Goal: Task Accomplishment & Management: Use online tool/utility

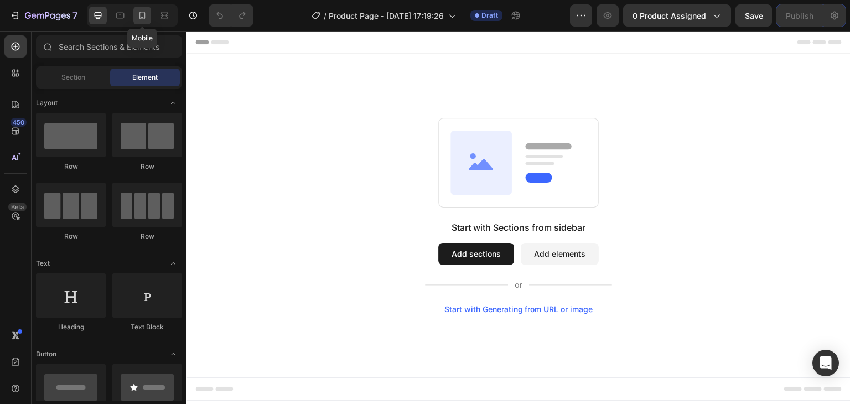
click at [137, 17] on icon at bounding box center [142, 15] width 11 height 11
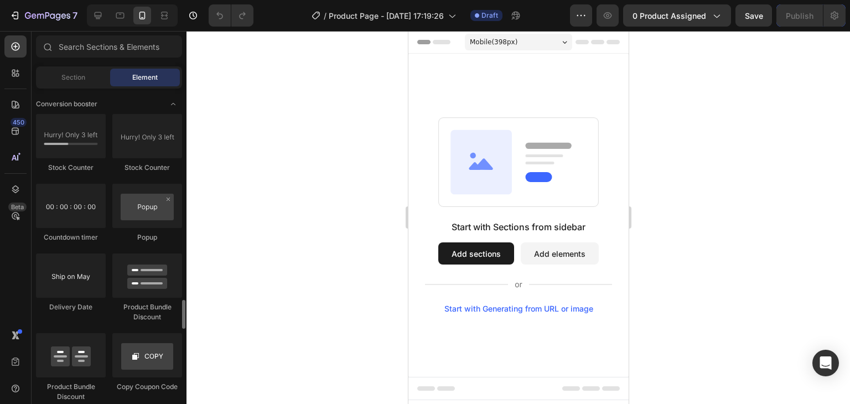
scroll to position [2380, 0]
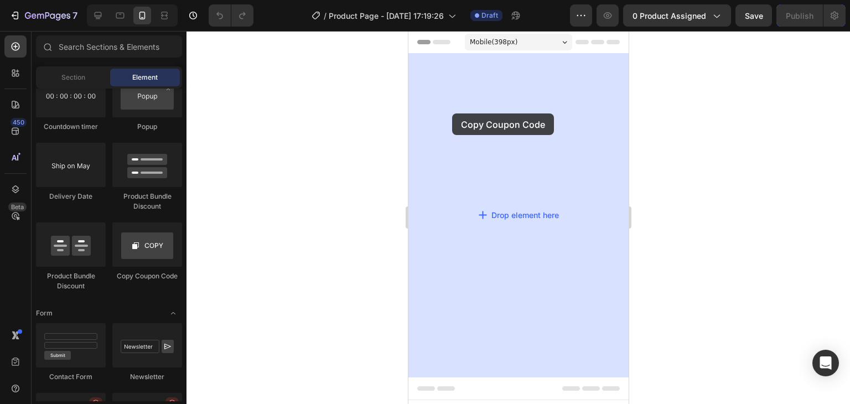
drag, startPoint x: 557, startPoint y: 282, endPoint x: 452, endPoint y: 113, distance: 198.7
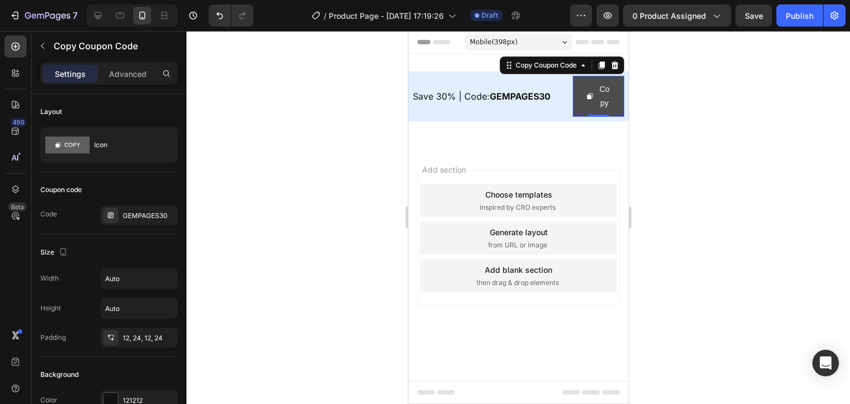
click at [597, 96] on div "Copy" at bounding box center [598, 96] width 25 height 28
click at [527, 104] on p "Save 30% | Code: GEMPAGES30" at bounding box center [490, 97] width 156 height 16
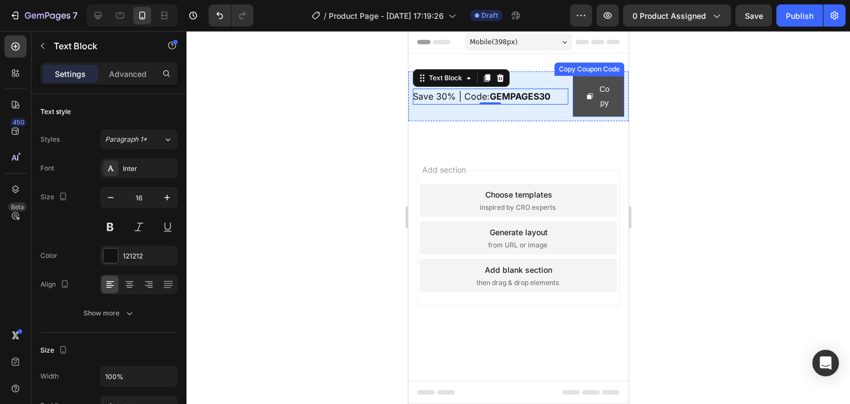
click at [592, 92] on icon "Copy" at bounding box center [590, 96] width 8 height 8
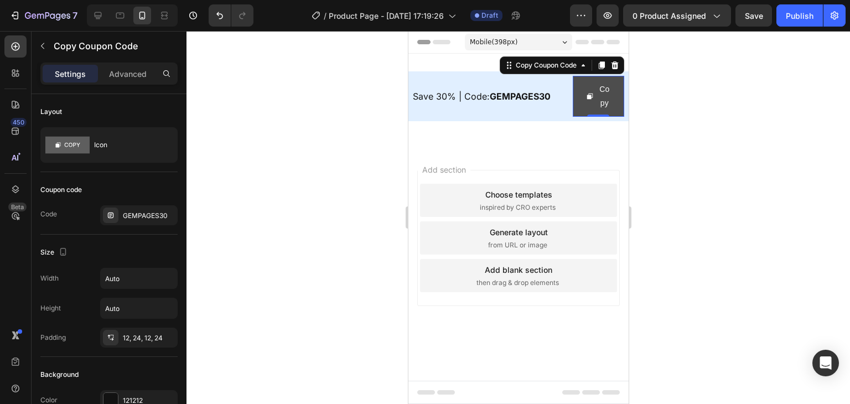
click at [591, 92] on icon "Copy" at bounding box center [590, 96] width 8 height 8
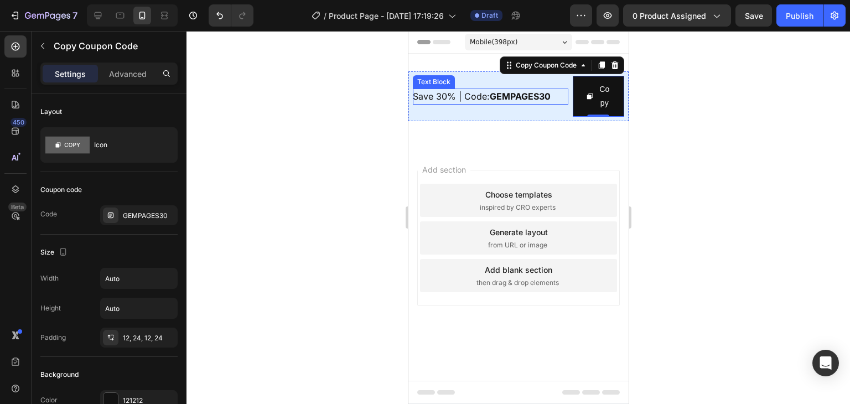
click at [535, 95] on strong "GEMPAGES30" at bounding box center [519, 96] width 61 height 11
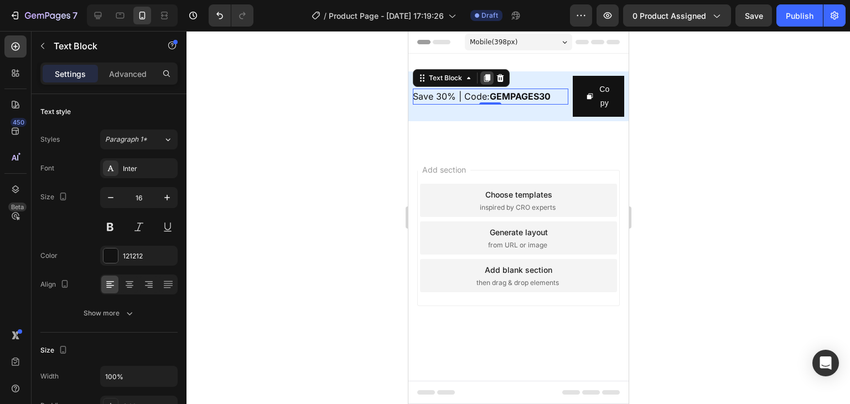
click at [484, 78] on icon at bounding box center [487, 78] width 6 height 8
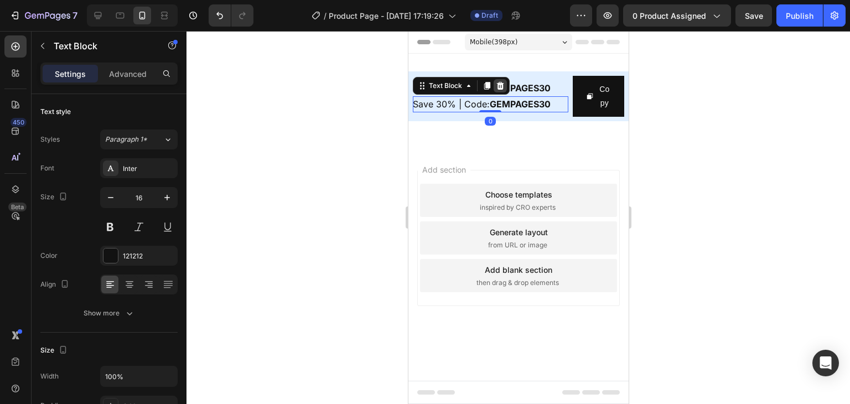
click at [501, 87] on icon at bounding box center [499, 86] width 7 height 8
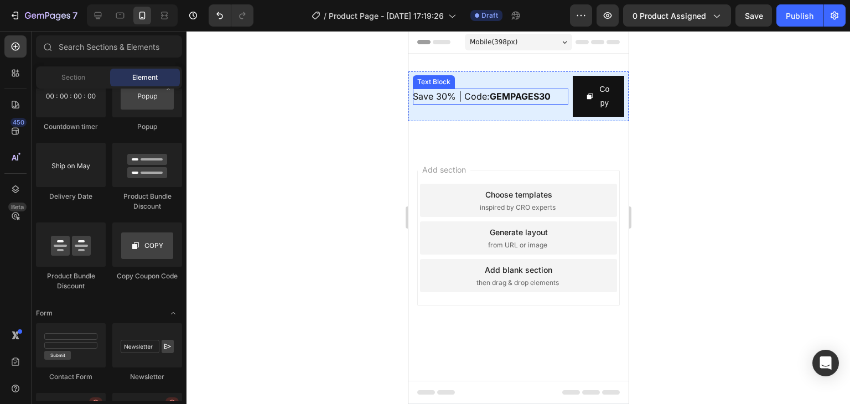
click at [497, 96] on strong "GEMPAGES30" at bounding box center [519, 96] width 61 height 11
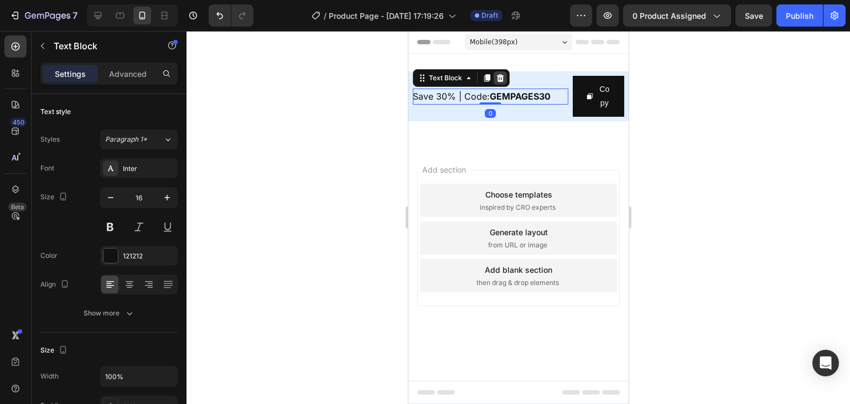
click at [503, 78] on icon at bounding box center [499, 78] width 9 height 9
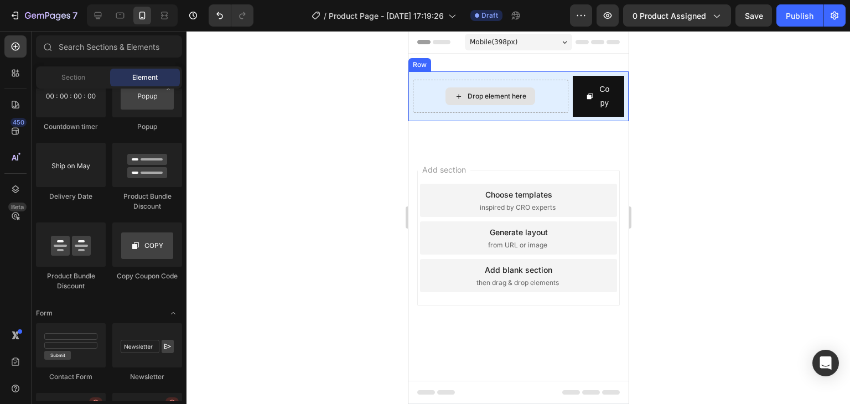
click at [503, 101] on div "Drop element here" at bounding box center [490, 96] width 90 height 18
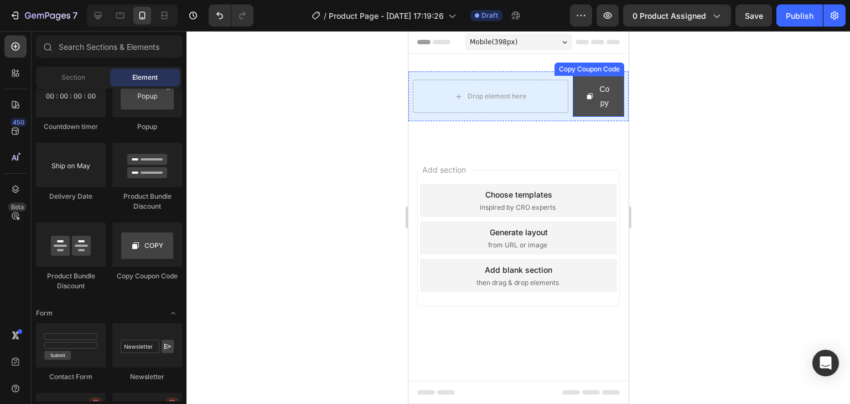
click at [589, 91] on span "Copy" at bounding box center [590, 96] width 8 height 28
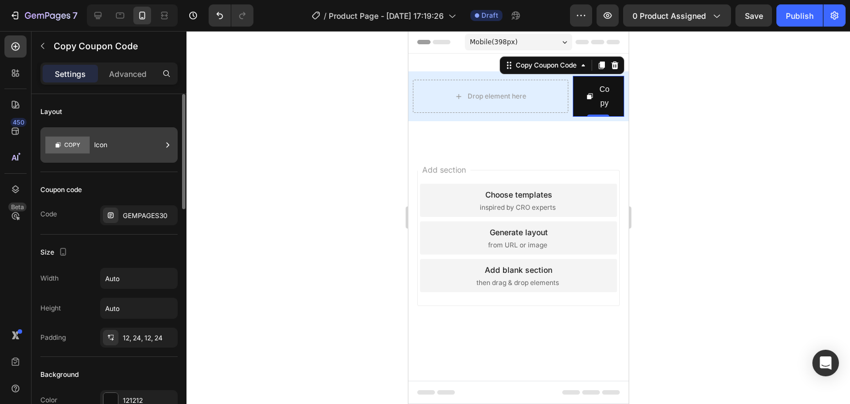
click at [77, 149] on rect at bounding box center [67, 145] width 44 height 17
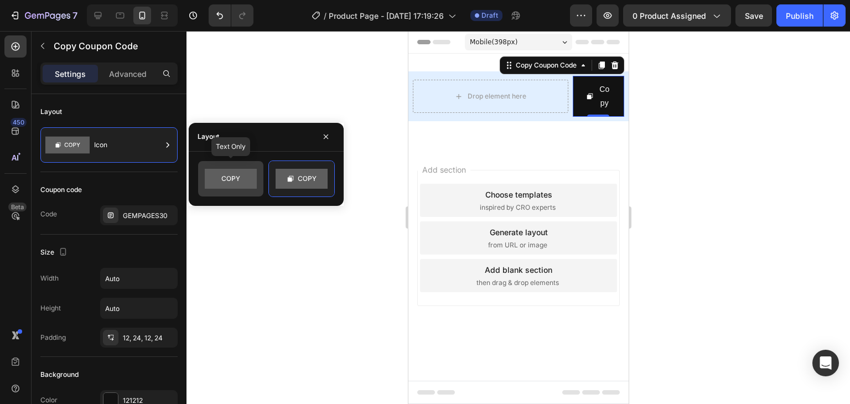
click at [219, 168] on icon at bounding box center [231, 179] width 52 height 22
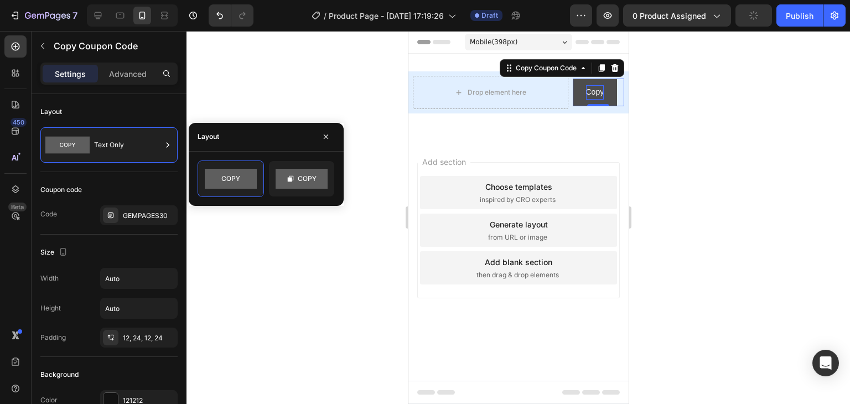
click at [596, 93] on div "Copy" at bounding box center [595, 92] width 18 height 14
click at [557, 69] on div "Copy Coupon Code" at bounding box center [545, 68] width 65 height 10
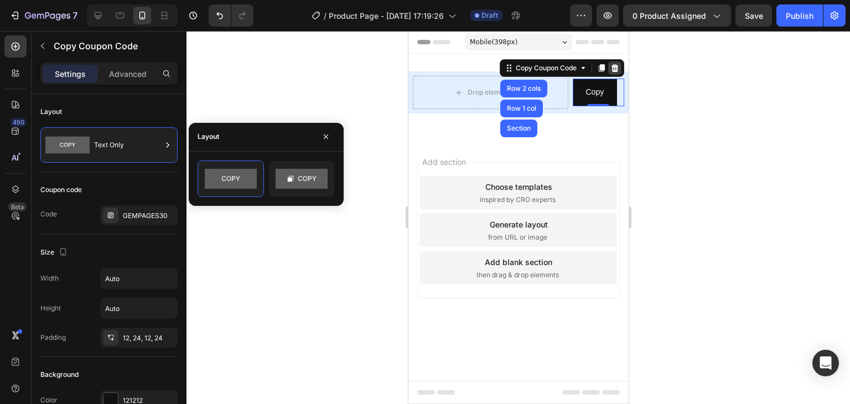
click at [612, 70] on icon at bounding box center [614, 68] width 9 height 9
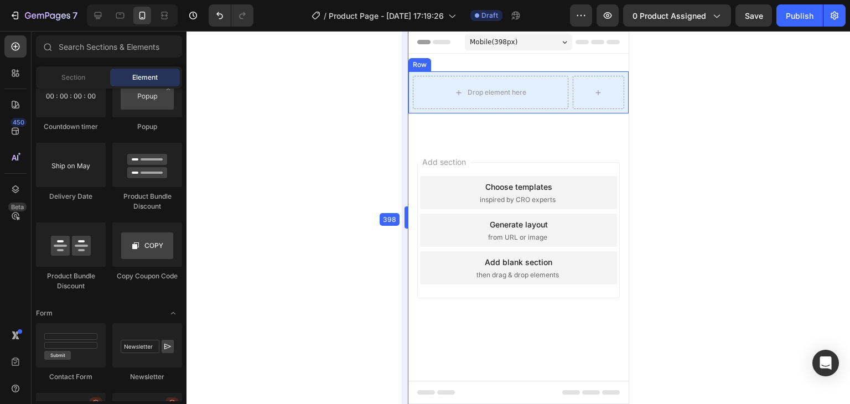
drag, startPoint x: 407, startPoint y: 76, endPoint x: 0, endPoint y: 45, distance: 408.5
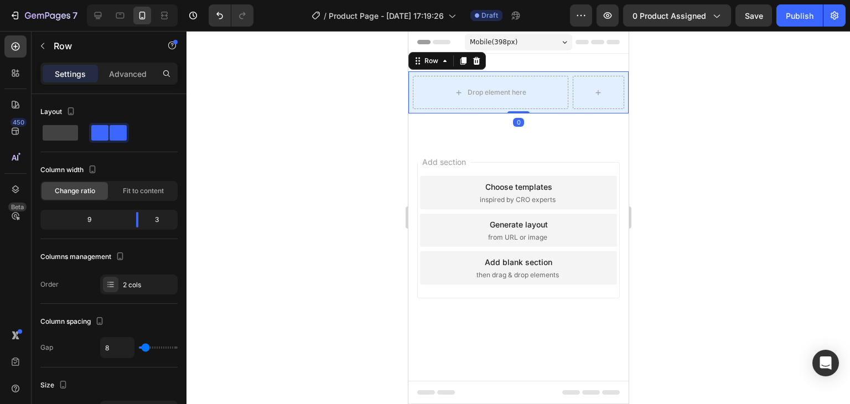
click at [410, 75] on div "Drop element here Row 0" at bounding box center [518, 92] width 220 height 42
click at [473, 61] on icon at bounding box center [476, 61] width 7 height 8
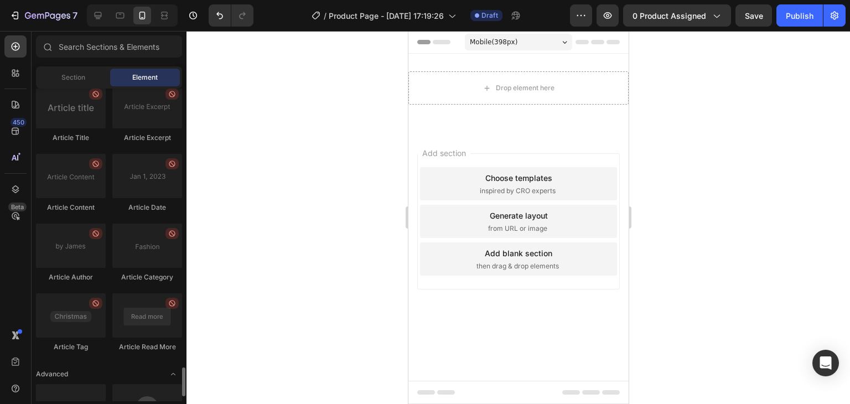
scroll to position [3041, 0]
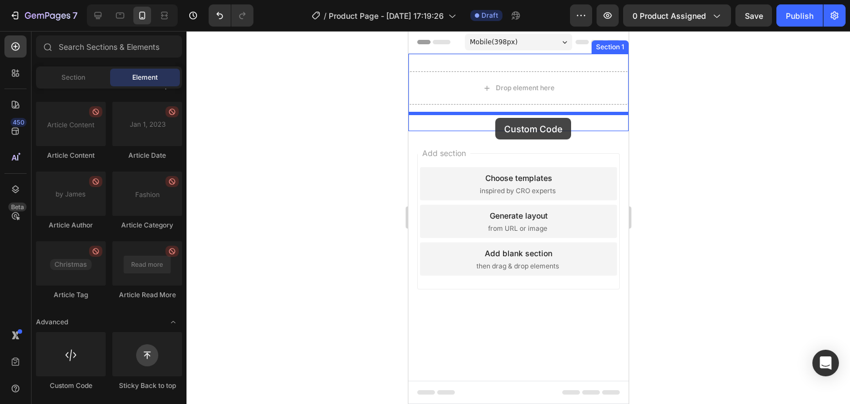
drag, startPoint x: 489, startPoint y: 397, endPoint x: 495, endPoint y: 118, distance: 279.6
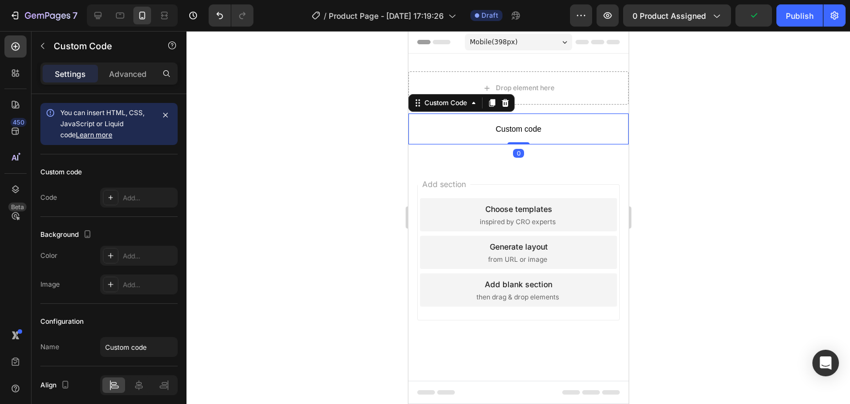
click at [472, 138] on p "Custom code" at bounding box center [518, 128] width 220 height 31
click at [122, 123] on span "You can insert HTML, CSS, JavaScript or Liquid code Learn more" at bounding box center [102, 123] width 84 height 30
click at [488, 131] on span "Custom code" at bounding box center [518, 128] width 220 height 13
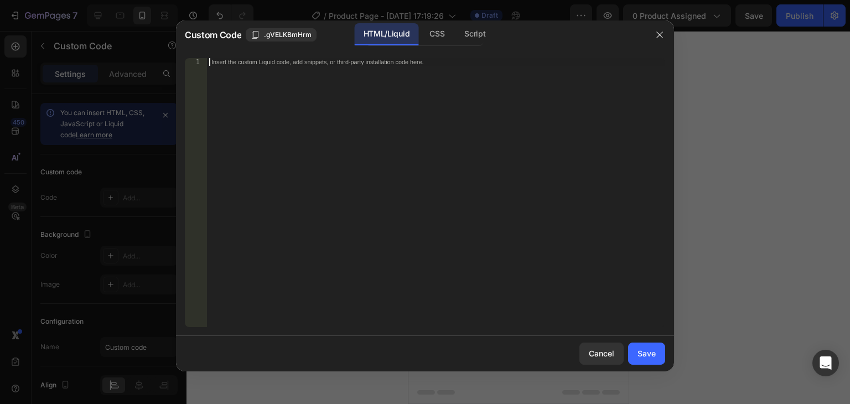
scroll to position [3024, 0]
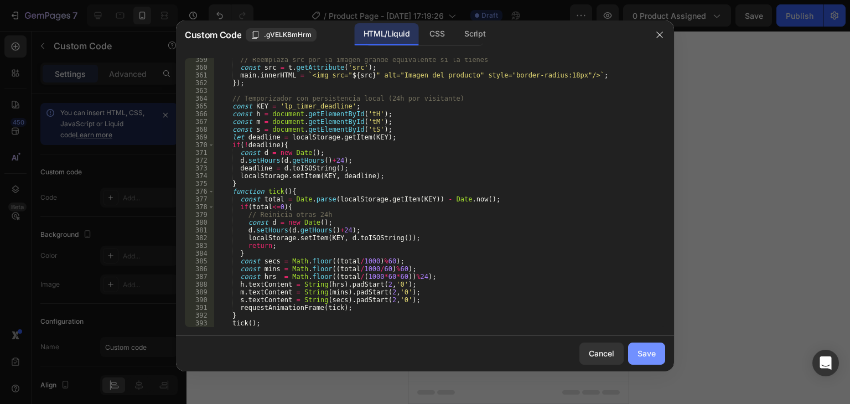
click at [658, 357] on button "Save" at bounding box center [646, 354] width 37 height 22
type textarea "</html>"
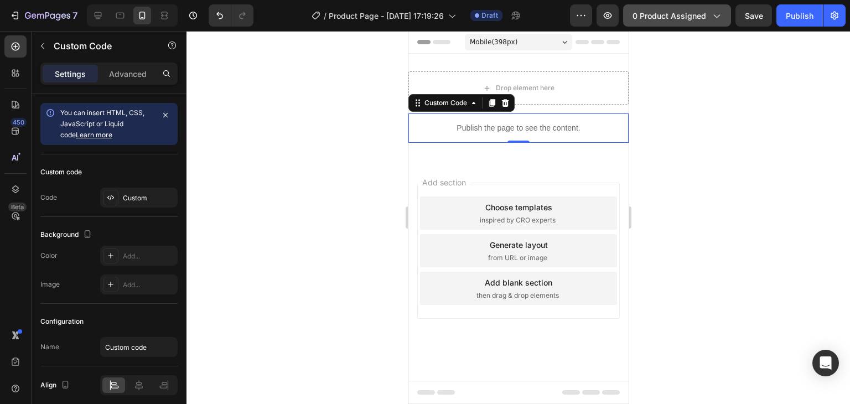
click at [714, 16] on icon "button" at bounding box center [716, 15] width 11 height 11
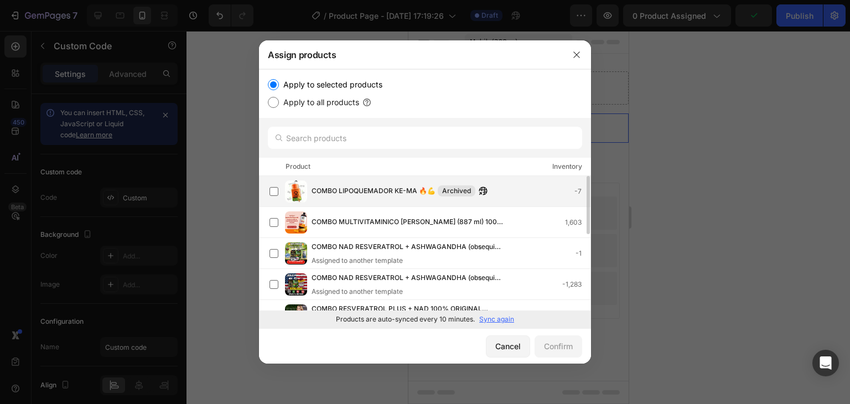
click at [332, 191] on span "COMBO LIPOQUEMADOR KE-MA 🔥💪" at bounding box center [374, 191] width 124 height 12
click at [557, 350] on div "Confirm" at bounding box center [558, 346] width 29 height 12
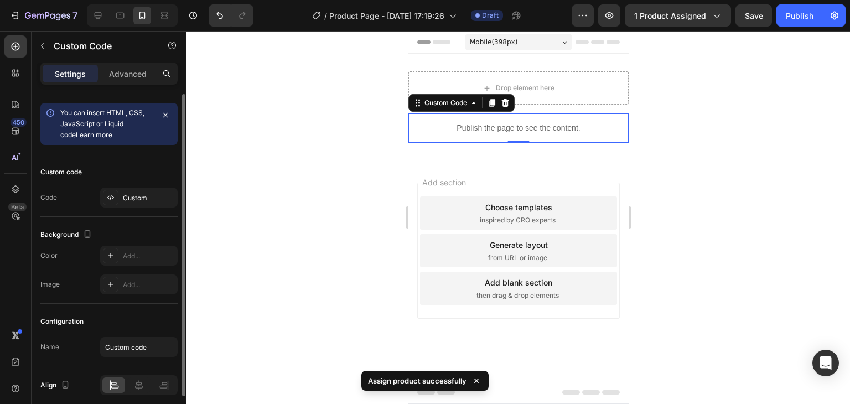
click at [133, 125] on span "You can insert HTML, CSS, JavaScript or Liquid code Learn more" at bounding box center [102, 123] width 84 height 30
click at [465, 127] on p "Publish the page to see the content." at bounding box center [518, 128] width 220 height 12
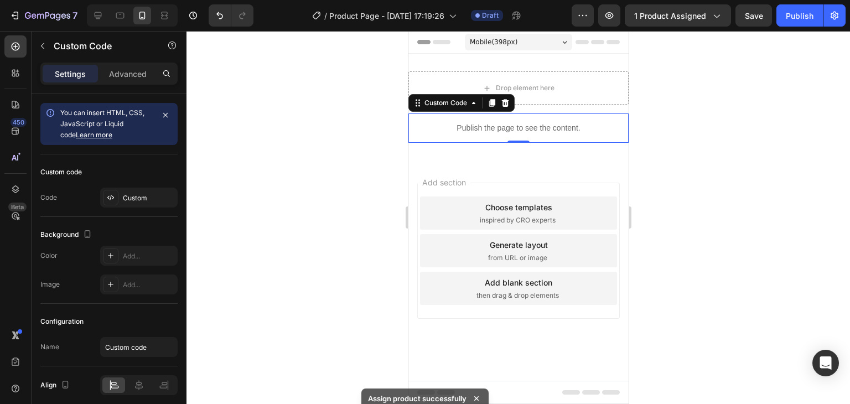
click at [465, 127] on p "Publish the page to see the content." at bounding box center [518, 128] width 220 height 12
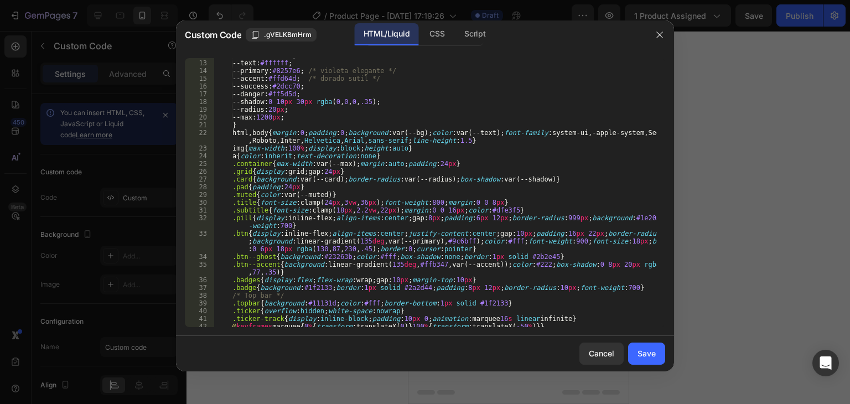
scroll to position [166, 0]
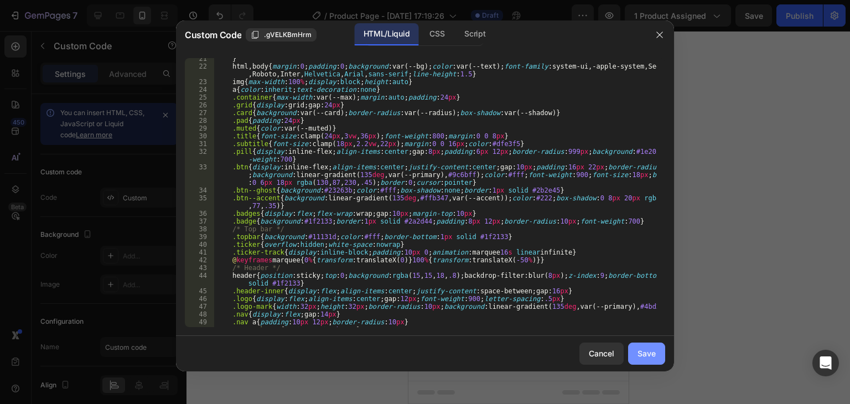
click at [649, 352] on div "Save" at bounding box center [647, 354] width 18 height 12
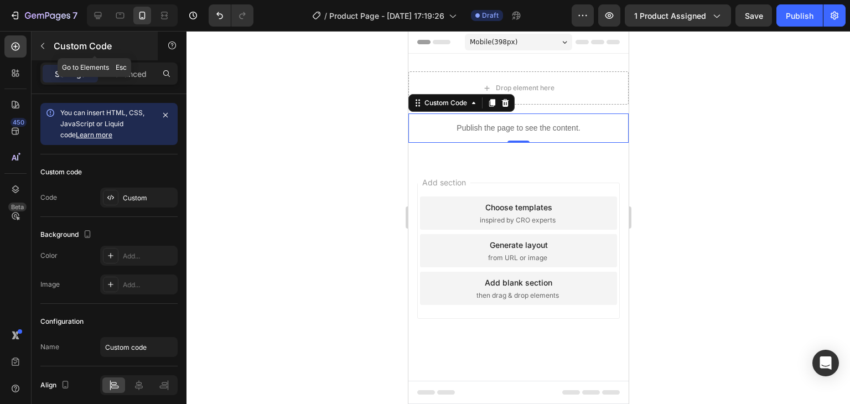
click at [44, 44] on icon "button" at bounding box center [42, 46] width 9 height 9
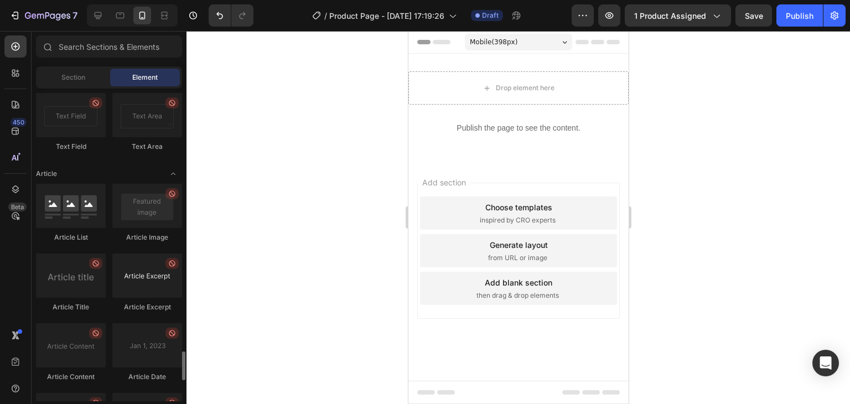
scroll to position [2653, 0]
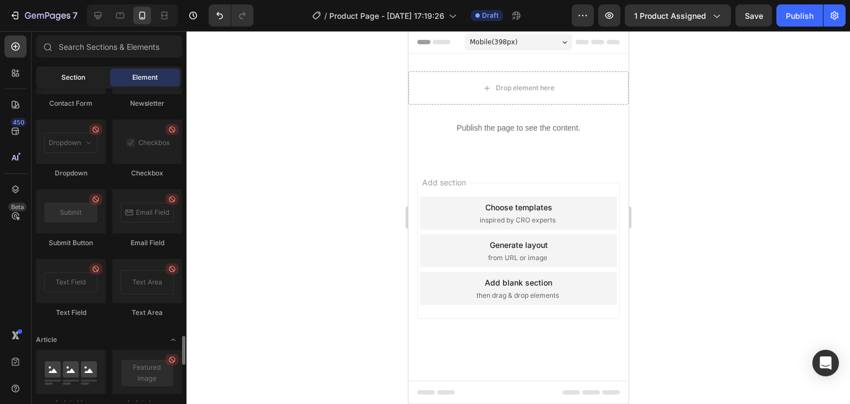
click at [77, 82] on div "Section" at bounding box center [73, 78] width 70 height 18
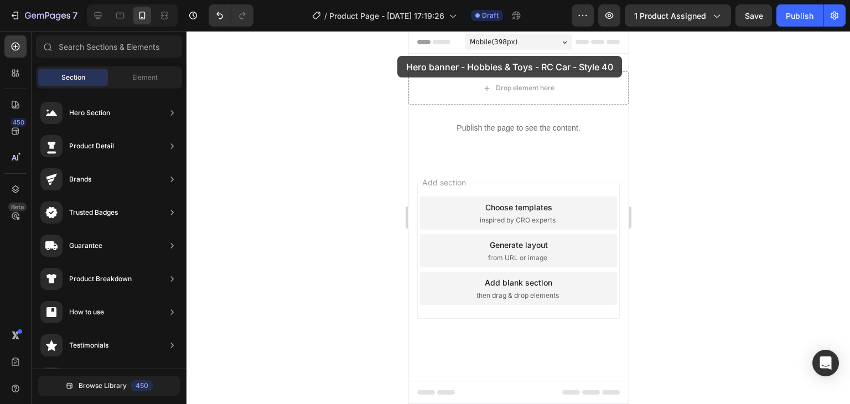
drag, startPoint x: 318, startPoint y: 111, endPoint x: 397, endPoint y: 56, distance: 96.6
click at [397, 0] on div "7 Version history / Product Page - [DATE] 17:19:26 Draft Preview 1 product assi…" at bounding box center [425, 0] width 850 height 0
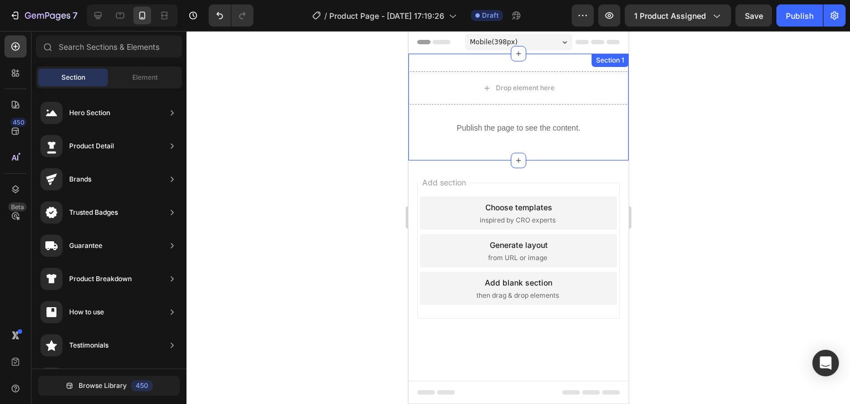
click at [485, 68] on div "Drop element here Row Publish the page to see the content. Custom Code Section 1" at bounding box center [518, 107] width 220 height 107
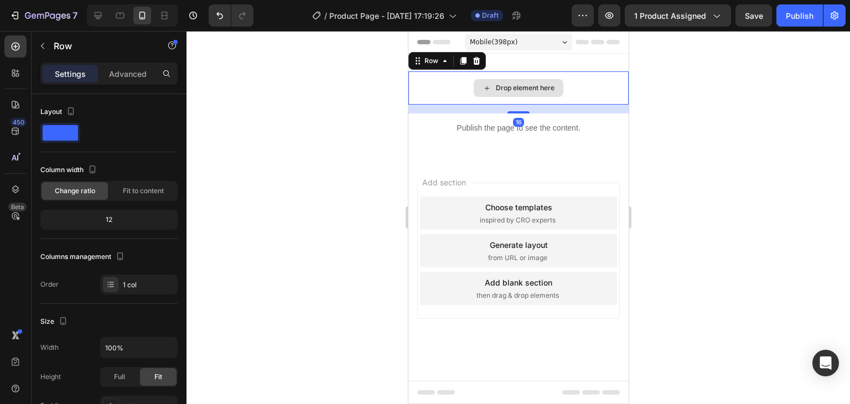
click at [461, 96] on div "Drop element here" at bounding box center [518, 87] width 220 height 33
click at [443, 127] on p "Publish the page to see the content." at bounding box center [518, 128] width 220 height 12
click at [450, 87] on div "Drop element here" at bounding box center [518, 87] width 220 height 33
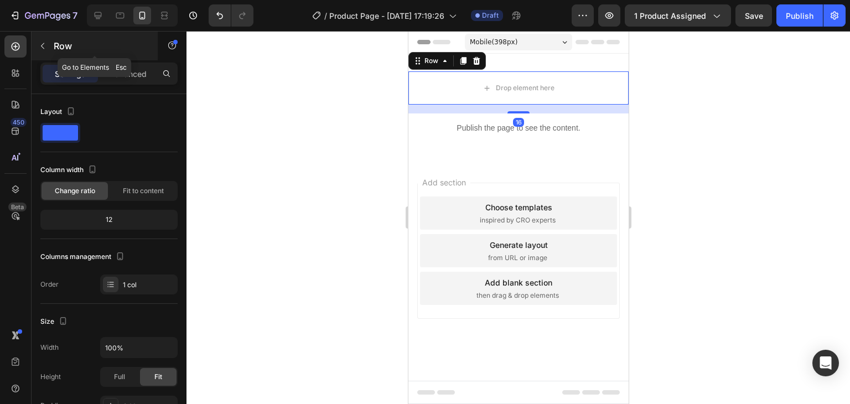
click at [44, 43] on icon "button" at bounding box center [42, 46] width 9 height 9
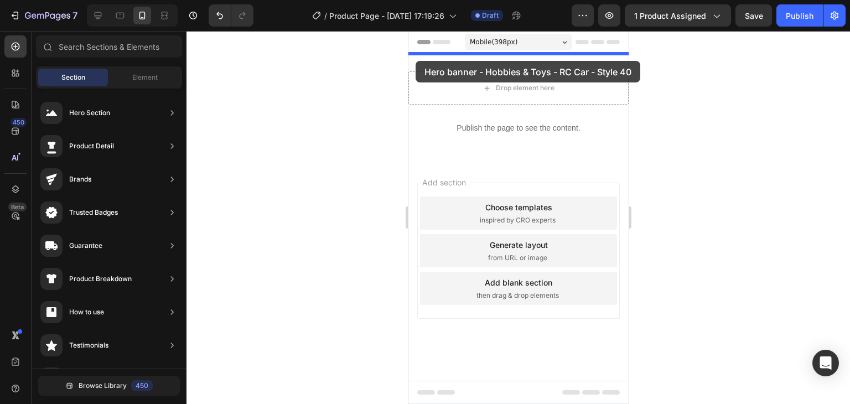
drag, startPoint x: 637, startPoint y: 145, endPoint x: 415, endPoint y: 61, distance: 236.8
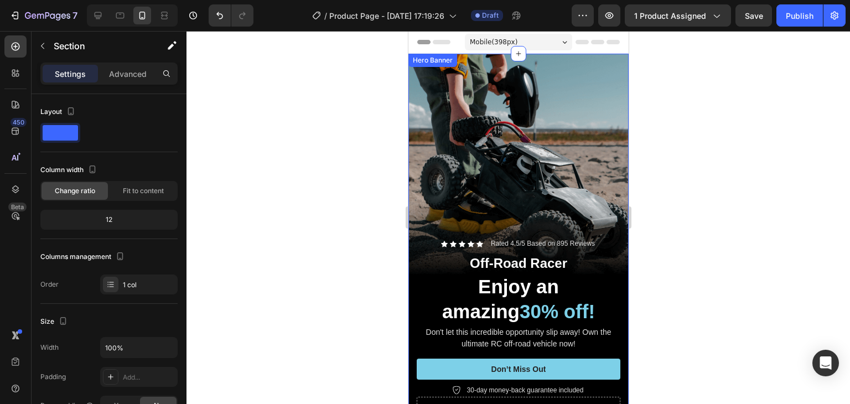
scroll to position [277, 0]
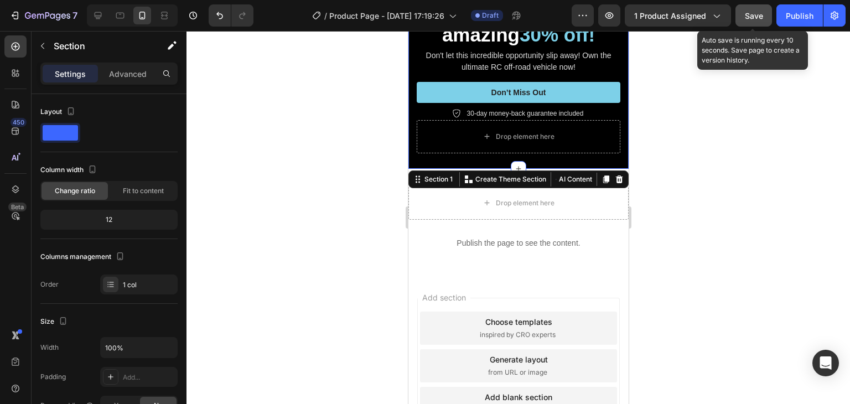
click at [750, 18] on span "Save" at bounding box center [754, 15] width 18 height 9
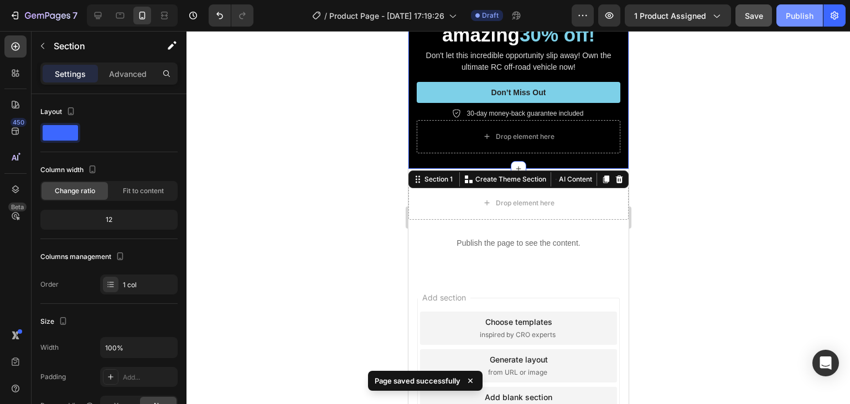
click at [793, 21] on button "Publish" at bounding box center [800, 15] width 46 height 22
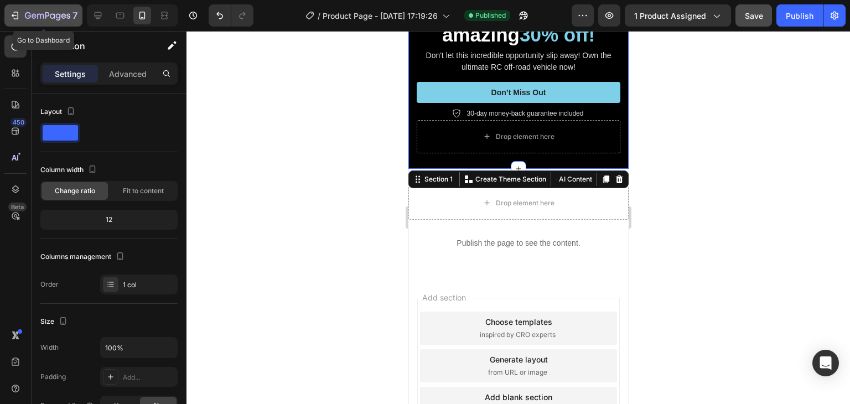
click at [52, 18] on icon "button" at bounding box center [52, 15] width 5 height 5
